Goal: Check status

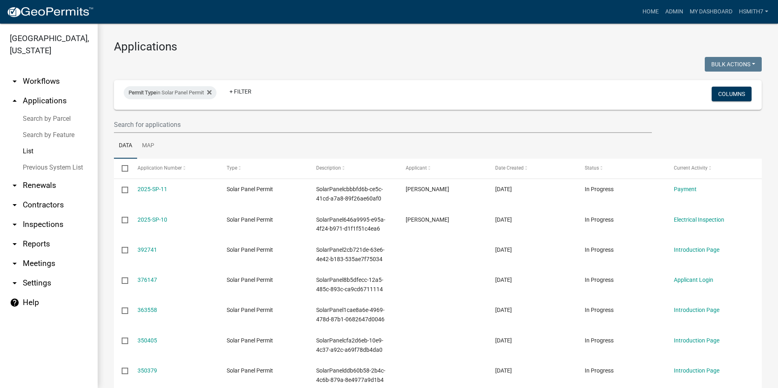
select select "3: 100"
click at [211, 94] on icon at bounding box center [209, 92] width 4 height 4
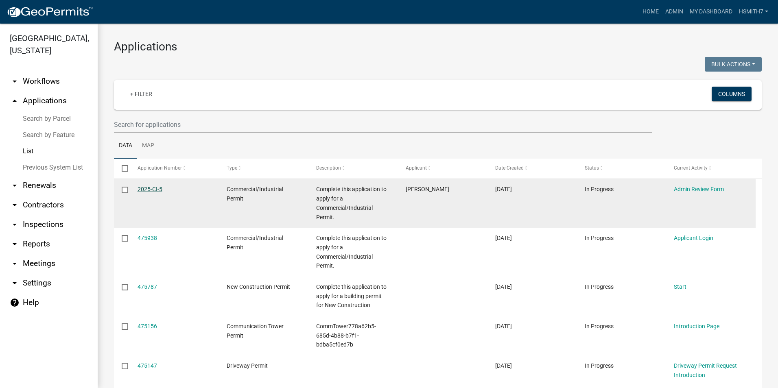
click at [141, 189] on link "2025-CI-5" at bounding box center [149, 189] width 25 height 7
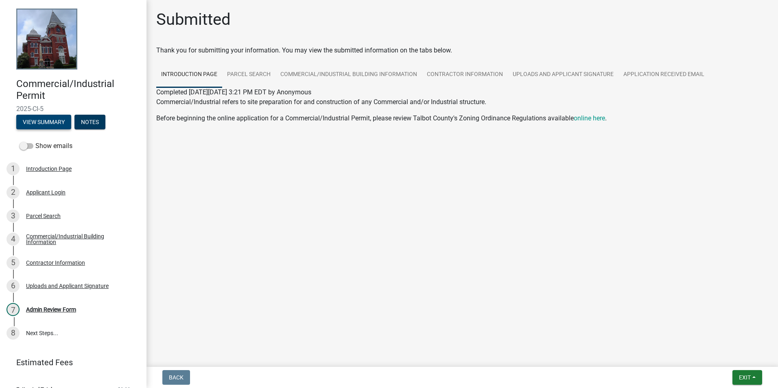
click at [24, 116] on button "View Summary" at bounding box center [43, 122] width 55 height 15
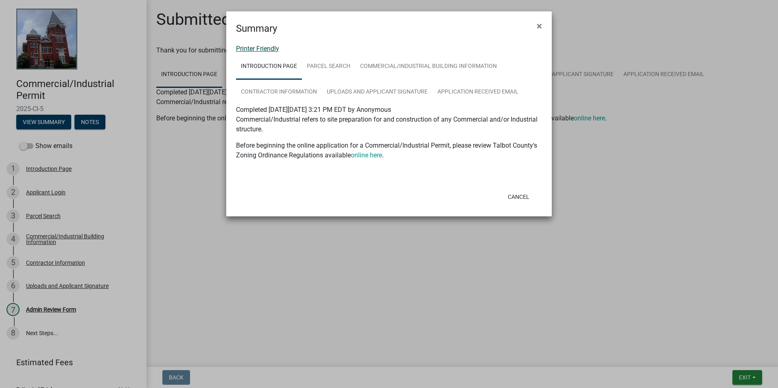
click at [243, 49] on link "Printer Friendly" at bounding box center [257, 49] width 43 height 8
click at [521, 195] on button "Cancel" at bounding box center [518, 197] width 35 height 15
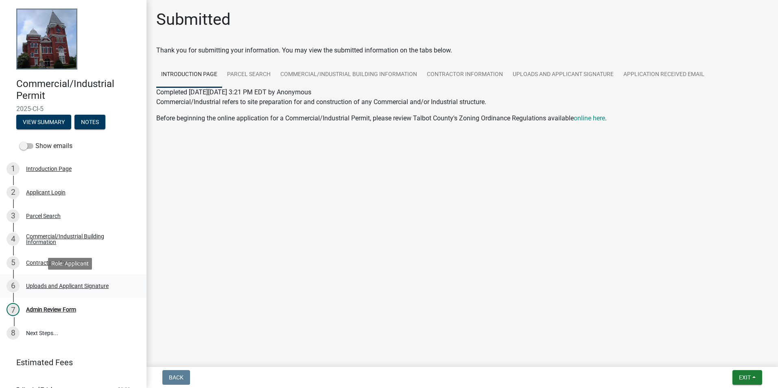
click at [90, 290] on div "6 Uploads and Applicant Signature" at bounding box center [70, 285] width 127 height 13
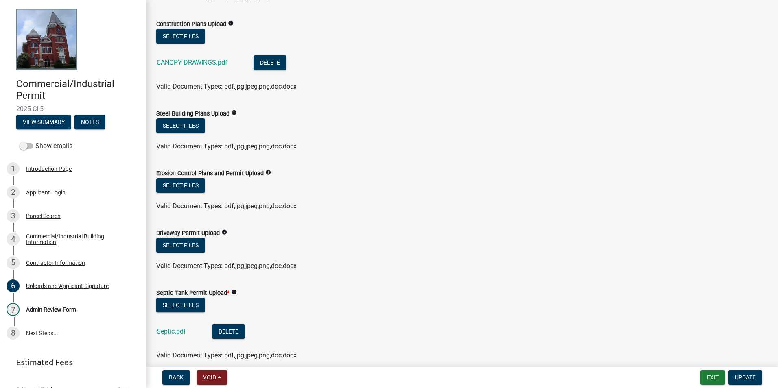
scroll to position [122, 0]
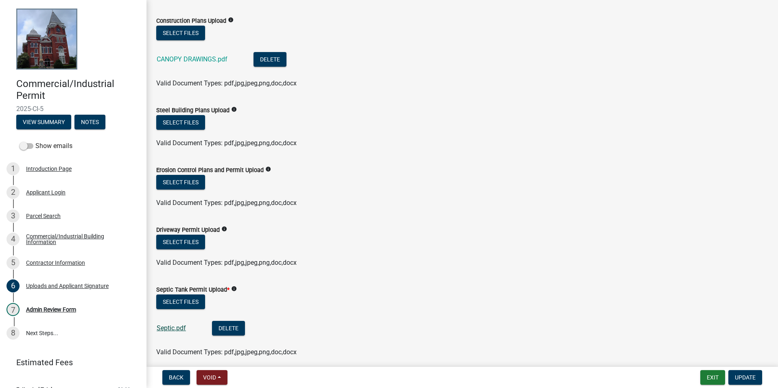
click at [166, 326] on link "Septic.pdf" at bounding box center [171, 328] width 29 height 8
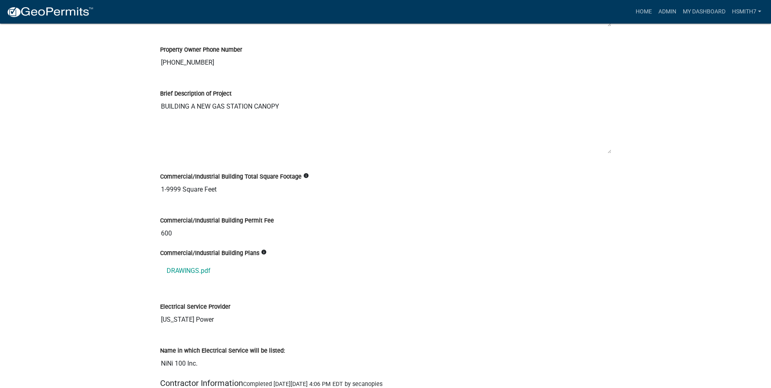
scroll to position [895, 0]
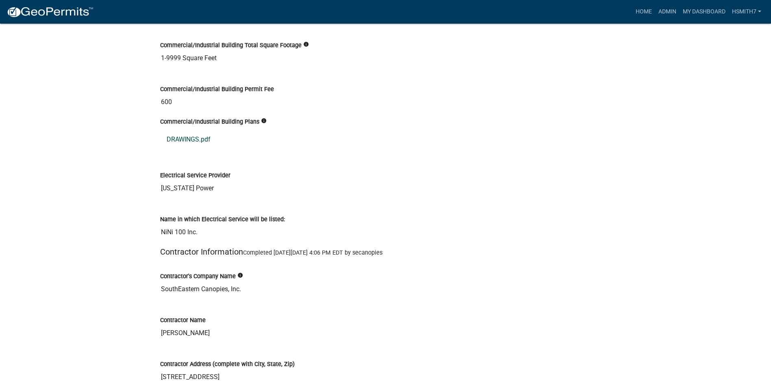
click at [184, 144] on link "DRAWINGS.pdf" at bounding box center [385, 140] width 451 height 20
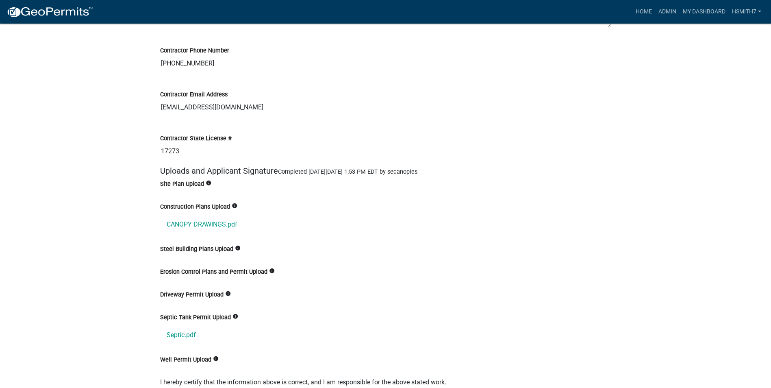
scroll to position [1301, 0]
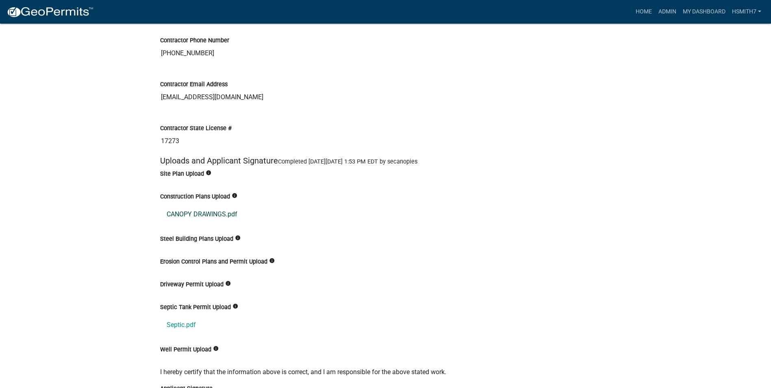
click at [220, 222] on link "CANOPY DRAWINGS.pdf" at bounding box center [385, 215] width 451 height 20
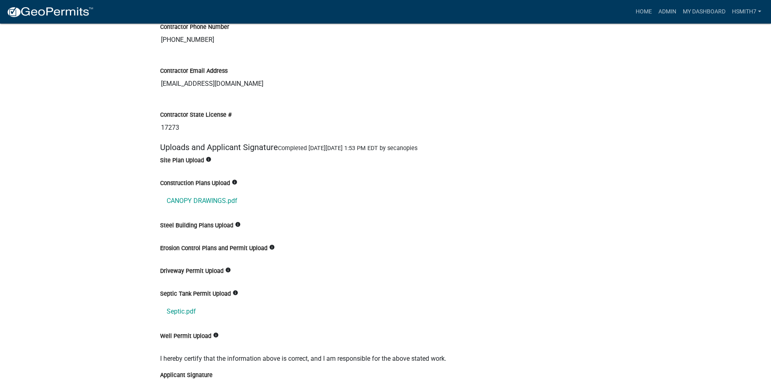
scroll to position [1423, 0]
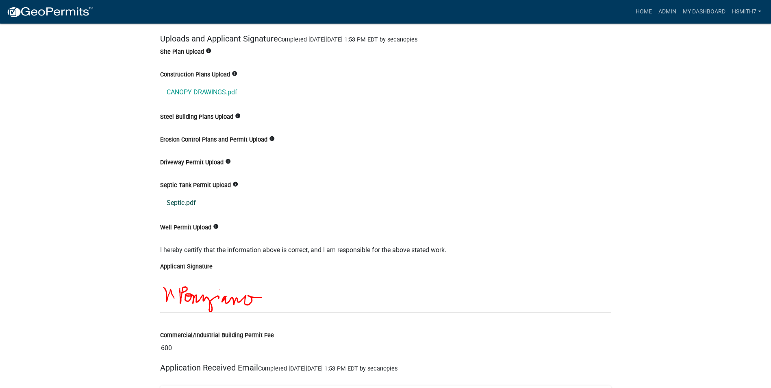
click at [182, 213] on link "Septic.pdf" at bounding box center [385, 203] width 451 height 20
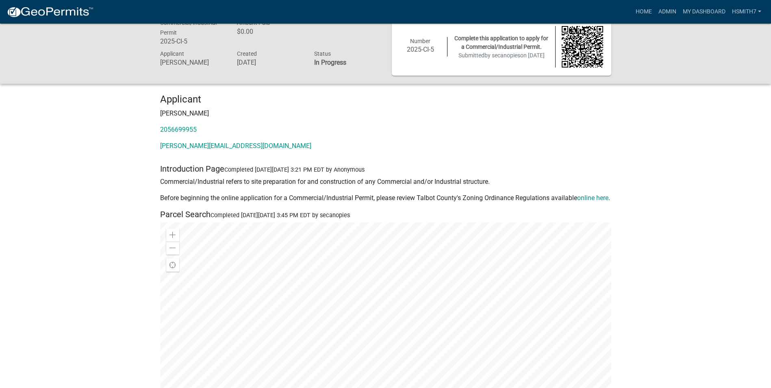
scroll to position [0, 0]
